Goal: Complete application form: Complete application form

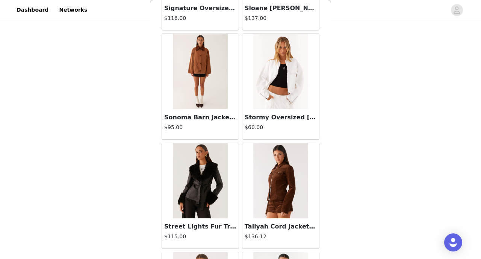
scroll to position [2293, 0]
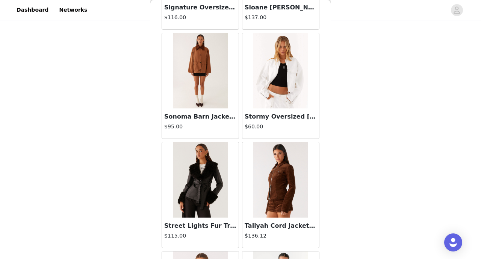
click at [201, 75] on img at bounding box center [200, 70] width 54 height 75
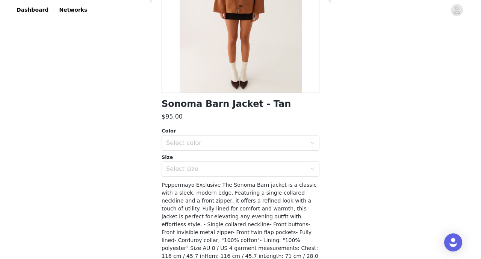
scroll to position [115, 0]
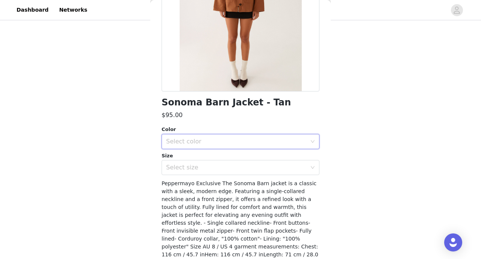
click at [223, 147] on div "Select color" at bounding box center [238, 141] width 144 height 14
click at [216, 159] on li "Tan" at bounding box center [241, 158] width 158 height 12
click at [214, 167] on div "Select size" at bounding box center [236, 167] width 141 height 8
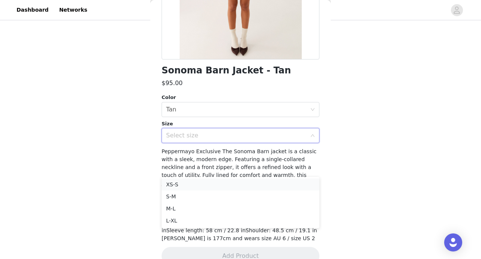
scroll to position [148, 0]
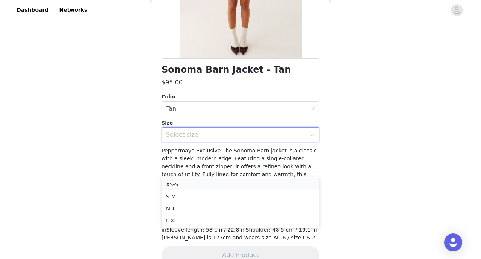
click at [197, 186] on li "XS-S" at bounding box center [241, 184] width 158 height 12
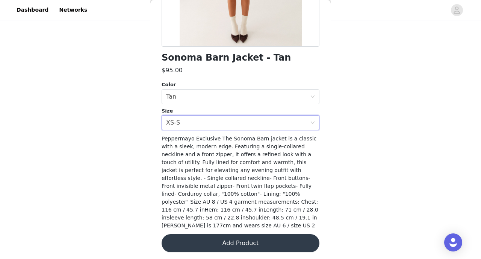
scroll to position [162, 0]
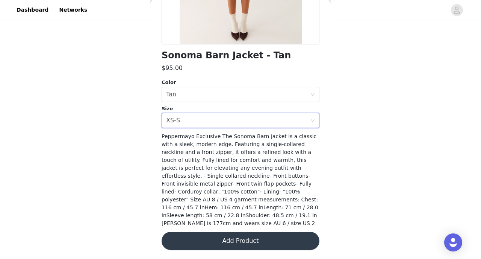
click at [241, 242] on button "Add Product" at bounding box center [241, 240] width 158 height 18
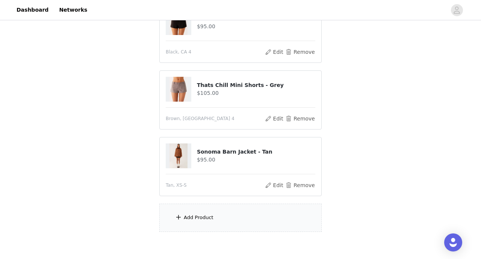
scroll to position [107, 0]
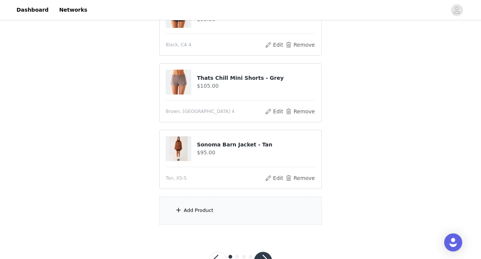
click at [223, 211] on div "Add Product" at bounding box center [240, 210] width 162 height 28
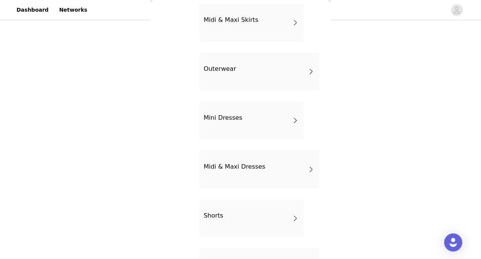
scroll to position [128, 0]
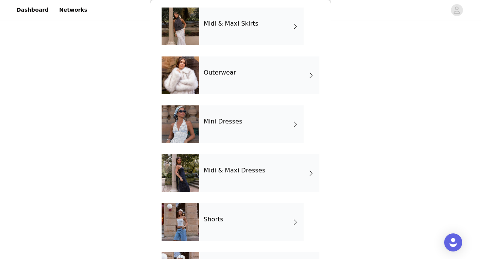
click at [234, 79] on div "Outerwear" at bounding box center [259, 75] width 120 height 38
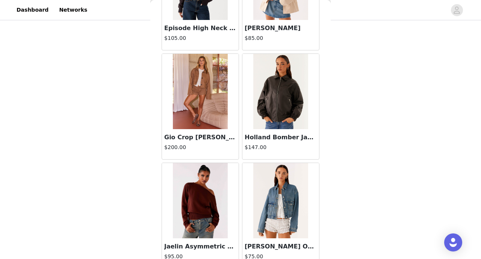
scroll to position [891, 0]
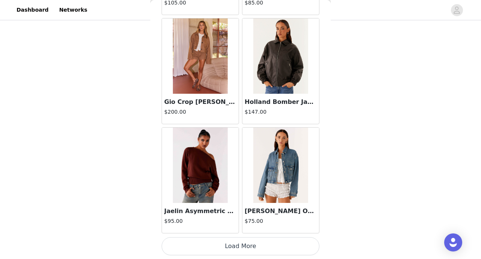
click at [249, 243] on button "Load More" at bounding box center [241, 246] width 158 height 18
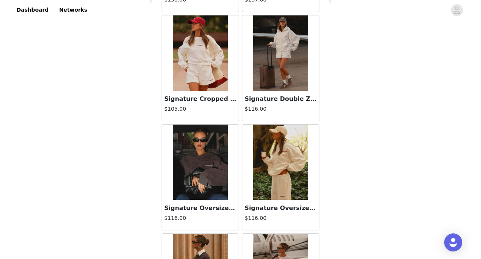
scroll to position [1877, 0]
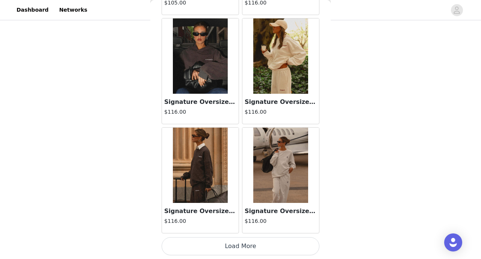
click at [247, 249] on button "Load More" at bounding box center [241, 246] width 158 height 18
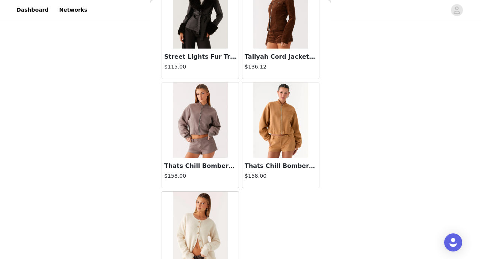
scroll to position [2463, 0]
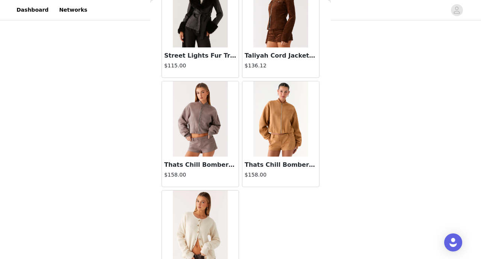
click at [199, 128] on img at bounding box center [200, 118] width 54 height 75
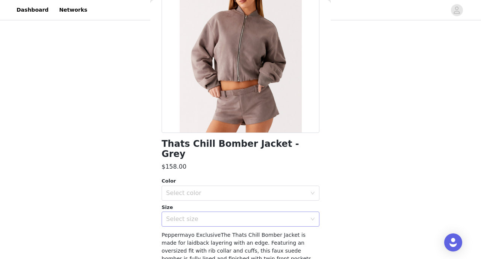
scroll to position [119, 0]
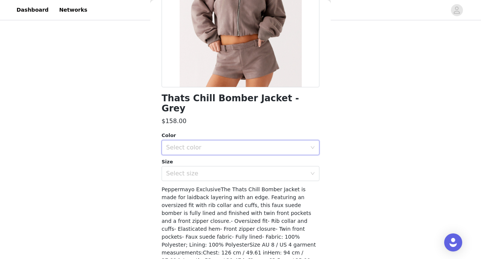
click at [226, 142] on div "Select color" at bounding box center [238, 147] width 144 height 14
click at [213, 153] on li "Brown" at bounding box center [241, 154] width 158 height 12
click at [202, 169] on div "Select size" at bounding box center [236, 173] width 141 height 8
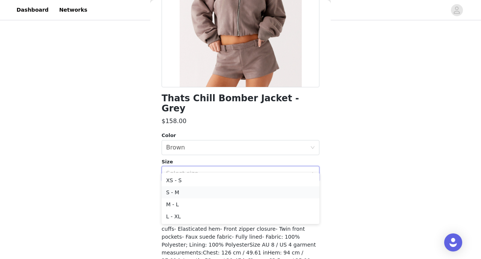
click at [196, 188] on li "S - M" at bounding box center [241, 192] width 158 height 12
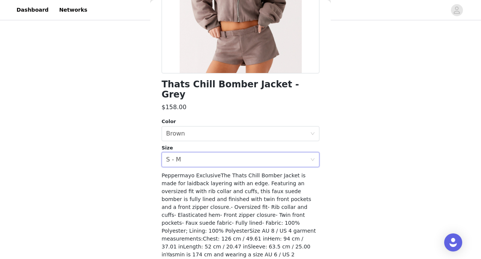
scroll to position [147, 0]
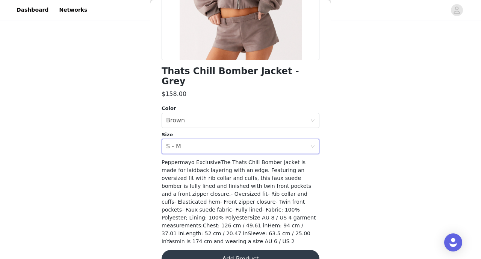
click at [254, 250] on button "Add Product" at bounding box center [241, 259] width 158 height 18
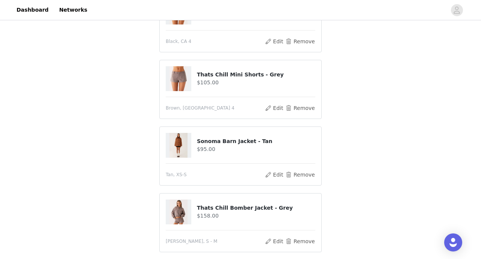
scroll to position [92, 0]
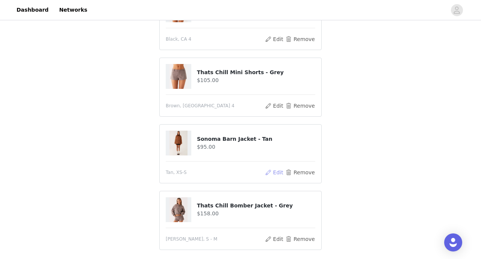
click at [274, 173] on button "Edit" at bounding box center [274, 172] width 19 height 9
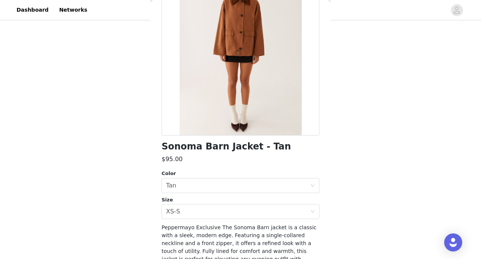
scroll to position [86, 0]
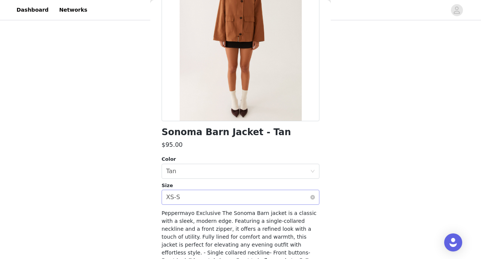
click at [205, 195] on div "Select size XS-S" at bounding box center [238, 197] width 144 height 14
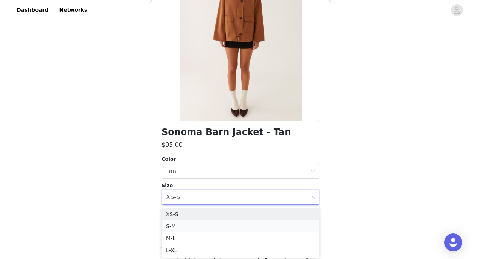
click at [194, 223] on li "S-M" at bounding box center [241, 226] width 158 height 12
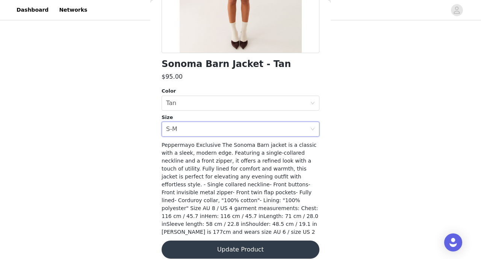
scroll to position [162, 0]
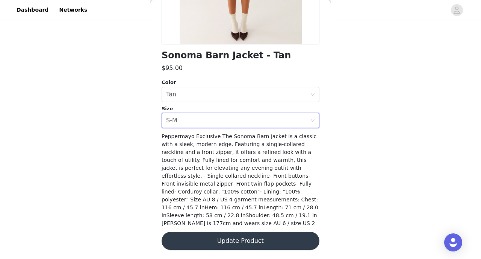
click at [247, 240] on button "Update Product" at bounding box center [241, 240] width 158 height 18
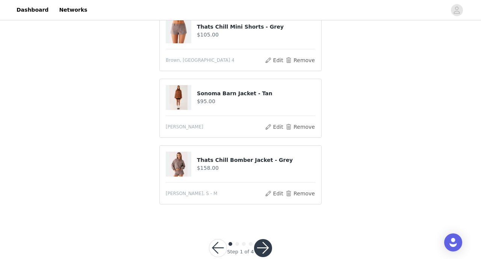
scroll to position [154, 0]
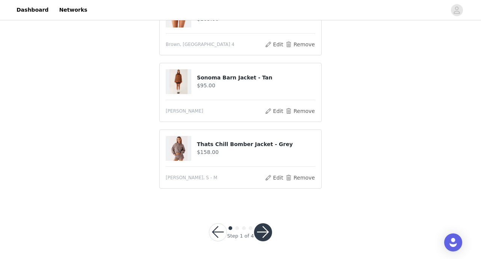
click at [262, 233] on button "button" at bounding box center [263, 232] width 18 height 18
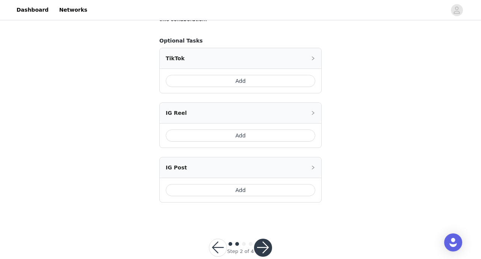
scroll to position [473, 0]
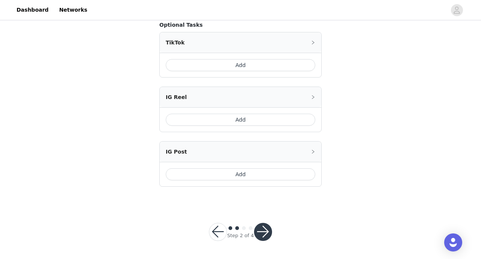
click at [267, 231] on button "button" at bounding box center [263, 231] width 18 height 18
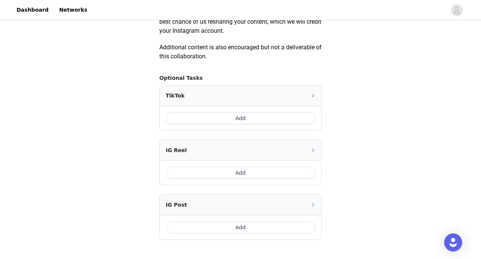
scroll to position [431, 0]
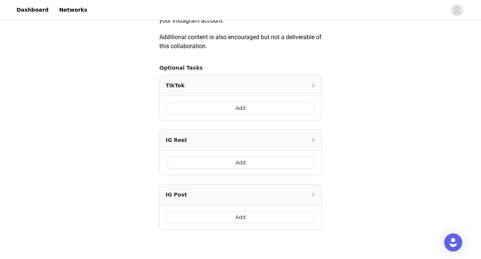
click at [253, 163] on button "Add" at bounding box center [241, 162] width 150 height 12
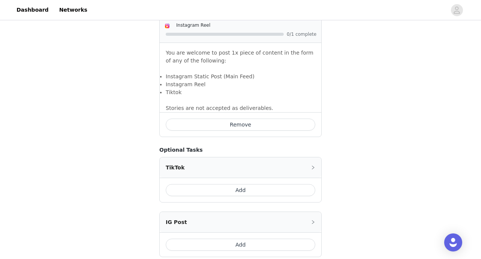
scroll to position [538, 0]
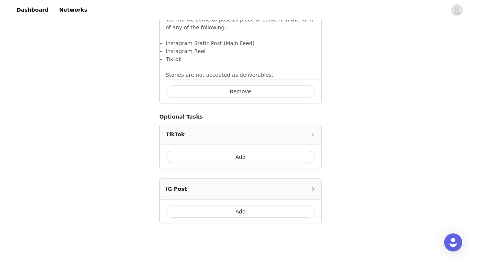
click at [233, 162] on button "Add" at bounding box center [241, 157] width 150 height 12
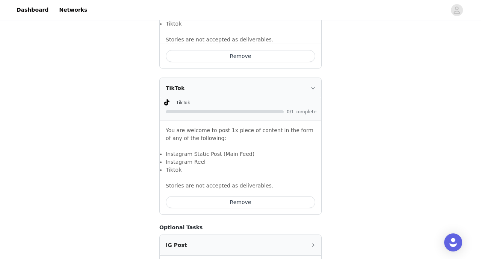
scroll to position [667, 0]
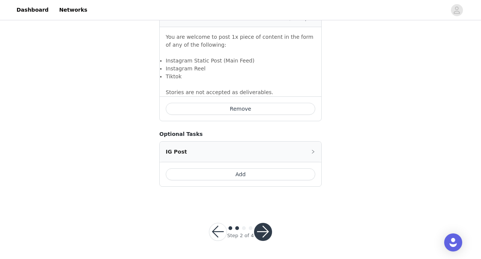
click at [262, 230] on button "button" at bounding box center [263, 231] width 18 height 18
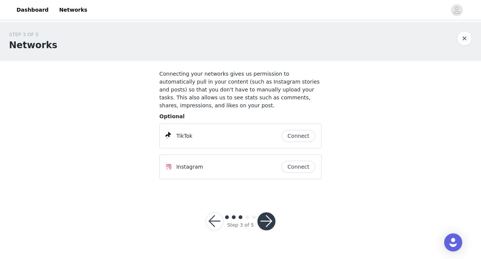
click at [268, 221] on button "button" at bounding box center [266, 221] width 18 height 18
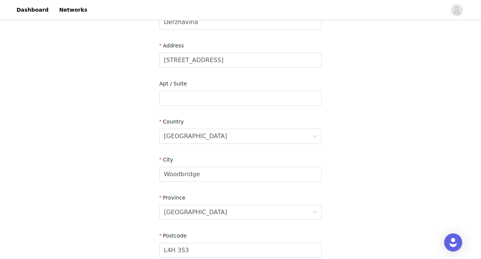
scroll to position [151, 0]
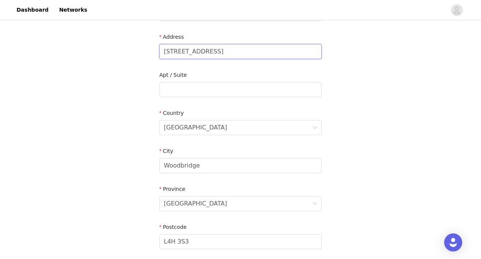
drag, startPoint x: 226, startPoint y: 53, endPoint x: 115, endPoint y: 53, distance: 110.8
click at [115, 53] on div "STEP 4 OF 5 Shipping Information Email [PERSON_NAME][DOMAIN_NAME][EMAIL_ADDRESS…" at bounding box center [240, 89] width 481 height 437
type input "[STREET_ADDRESS]"
click at [186, 131] on div "[GEOGRAPHIC_DATA]" at bounding box center [238, 127] width 148 height 14
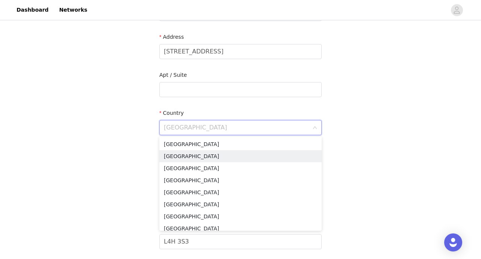
type input "u"
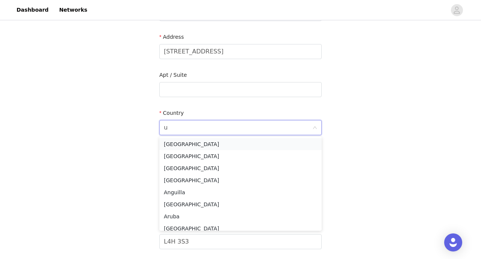
click at [190, 142] on li "[GEOGRAPHIC_DATA]" at bounding box center [240, 144] width 162 height 12
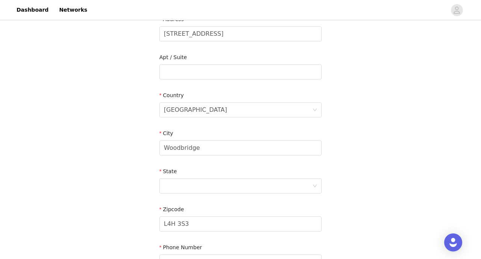
scroll to position [175, 0]
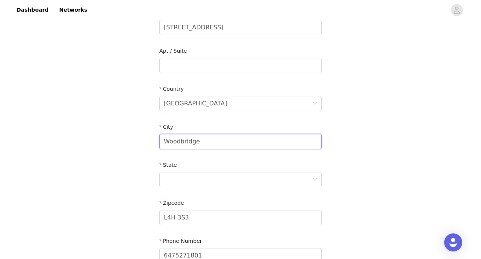
drag, startPoint x: 204, startPoint y: 139, endPoint x: 142, endPoint y: 138, distance: 61.3
click at [142, 138] on div "STEP 4 OF 5 Shipping Information Email [PERSON_NAME][DOMAIN_NAME][EMAIL_ADDRESS…" at bounding box center [240, 65] width 481 height 437
type input "[US_STATE]"
click at [175, 180] on div at bounding box center [238, 179] width 148 height 14
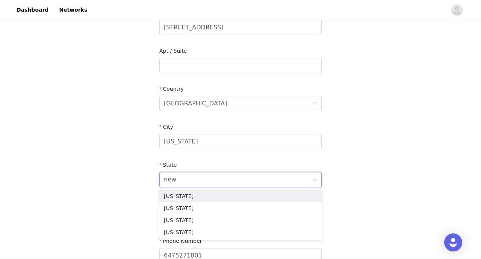
type input "new"
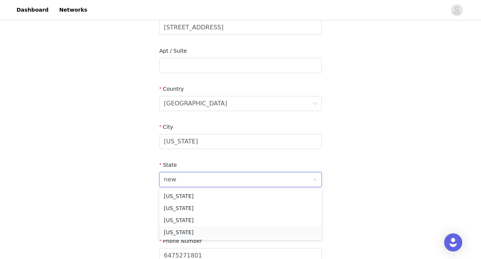
click at [181, 237] on li "[US_STATE]" at bounding box center [240, 232] width 162 height 12
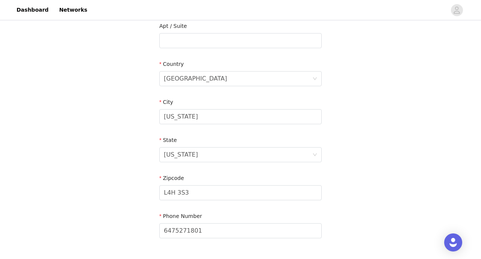
scroll to position [206, 0]
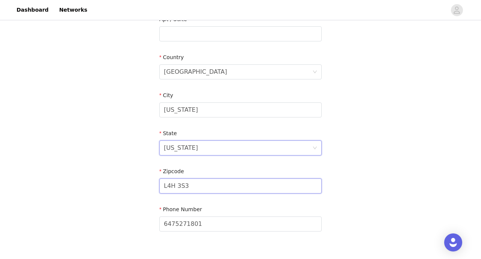
click at [189, 186] on input "L4H 3S3" at bounding box center [240, 185] width 162 height 15
drag, startPoint x: 190, startPoint y: 186, endPoint x: 157, endPoint y: 186, distance: 32.7
click at [157, 186] on section "Email [PERSON_NAME][DOMAIN_NAME][EMAIL_ADDRESS][DOMAIN_NAME] First Name [PERSON…" at bounding box center [240, 54] width 180 height 398
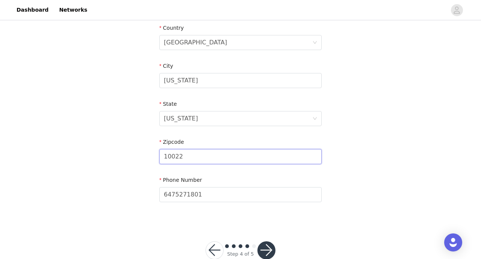
scroll to position [254, 0]
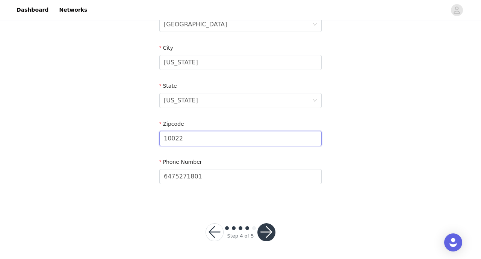
type input "10022"
click at [267, 229] on button "button" at bounding box center [266, 232] width 18 height 18
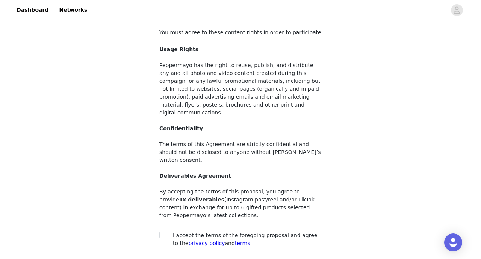
scroll to position [89, 0]
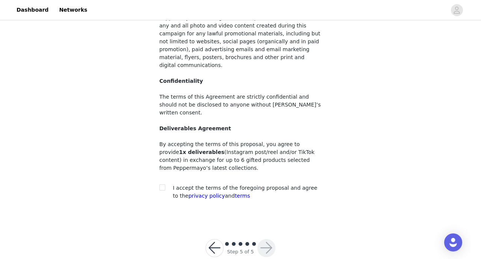
click at [215, 239] on button "button" at bounding box center [215, 248] width 18 height 18
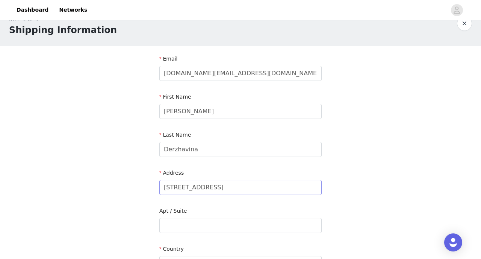
scroll to position [34, 0]
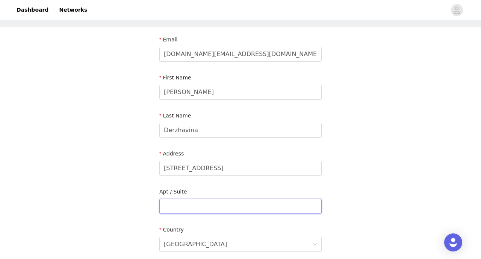
click at [186, 211] on input "text" at bounding box center [240, 205] width 162 height 15
type input "2"
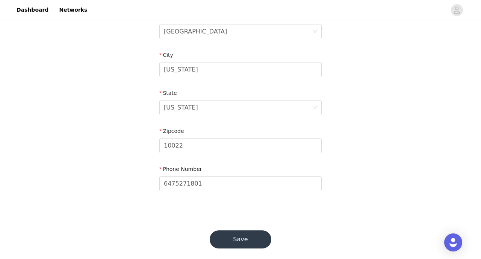
scroll to position [254, 0]
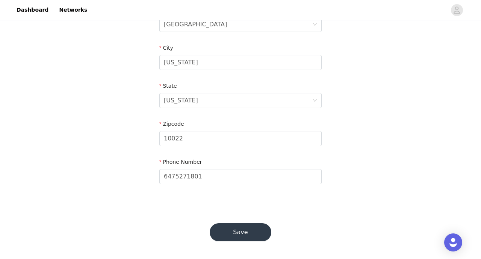
type input "32H"
click at [252, 228] on button "Save" at bounding box center [241, 232] width 62 height 18
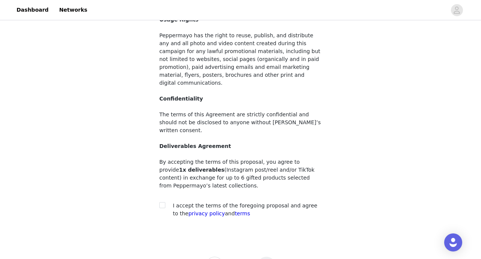
scroll to position [89, 0]
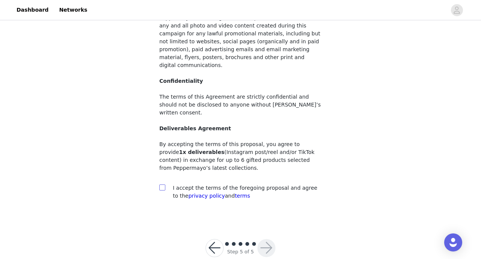
click at [159, 184] on label at bounding box center [162, 188] width 6 height 8
click at [159, 184] on input "checkbox" at bounding box center [161, 186] width 5 height 5
checkbox input "true"
click at [260, 239] on button "button" at bounding box center [266, 248] width 18 height 18
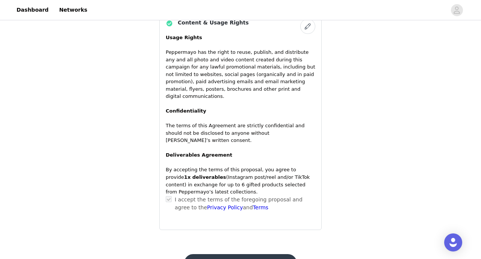
scroll to position [645, 0]
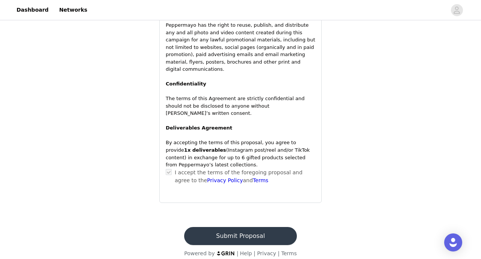
click at [246, 228] on button "Submit Proposal" at bounding box center [240, 236] width 112 height 18
